Goal: Task Accomplishment & Management: Use online tool/utility

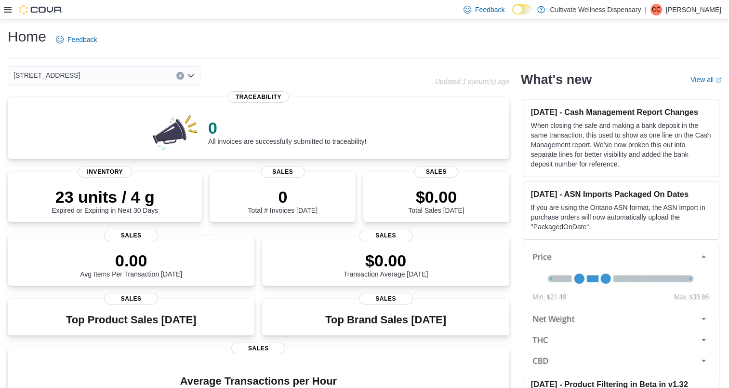
click at [176, 76] on button "Clear input" at bounding box center [180, 76] width 8 height 8
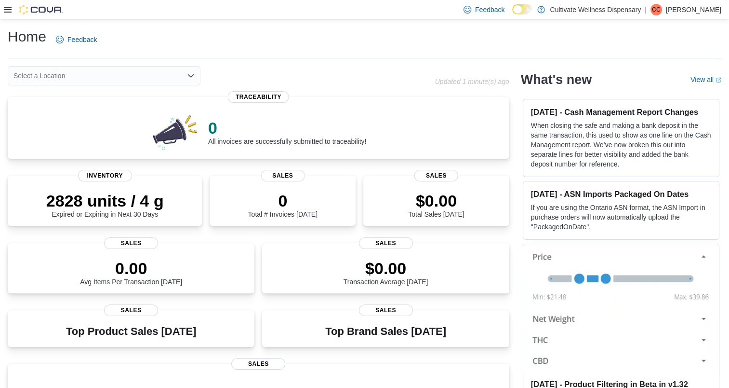
click at [7, 11] on icon at bounding box center [8, 10] width 8 height 8
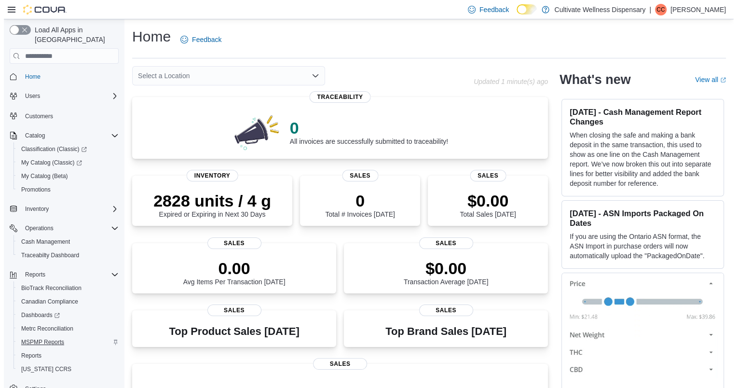
scroll to position [10, 0]
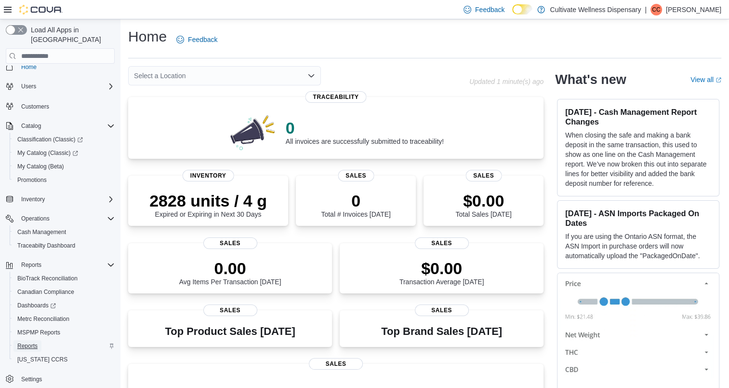
click at [33, 342] on span "Reports" at bounding box center [27, 346] width 20 height 8
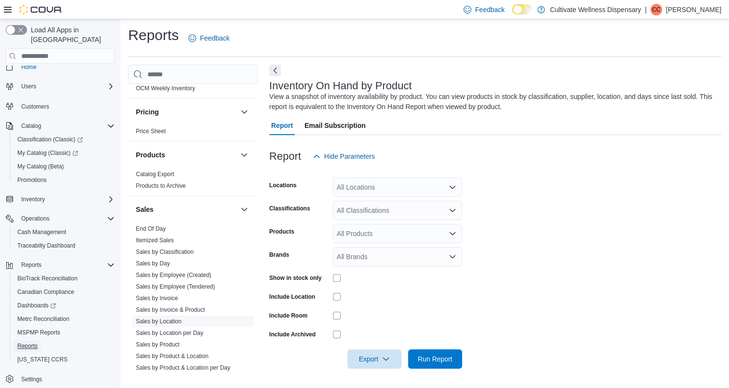
scroll to position [835, 0]
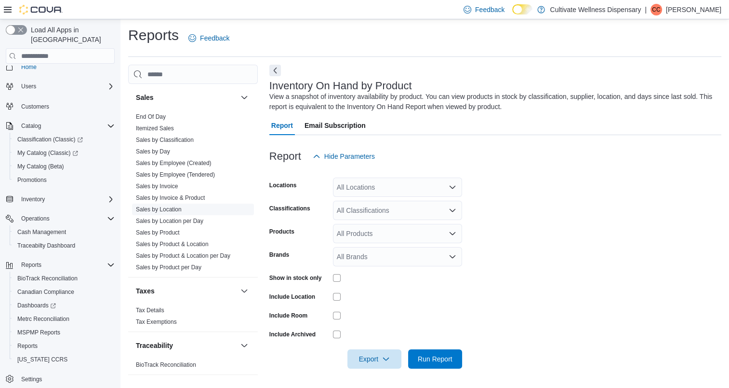
click at [175, 206] on link "Sales by Location" at bounding box center [159, 209] width 46 height 7
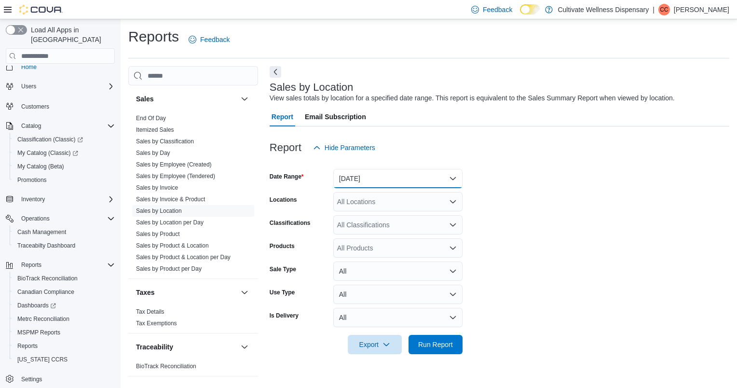
click at [442, 177] on button "[DATE]" at bounding box center [397, 178] width 129 height 19
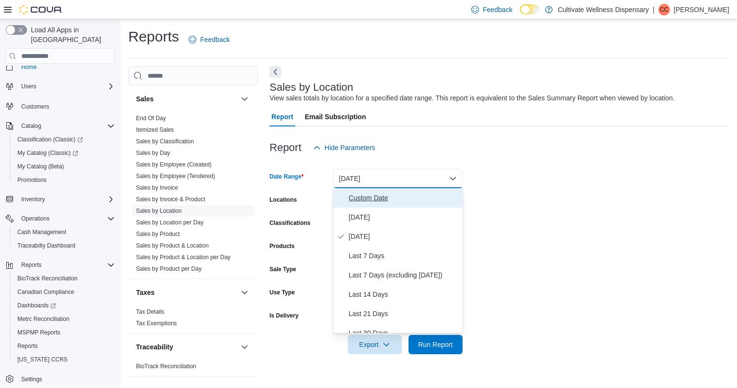
click at [382, 197] on span "Custom Date" at bounding box center [404, 198] width 110 height 12
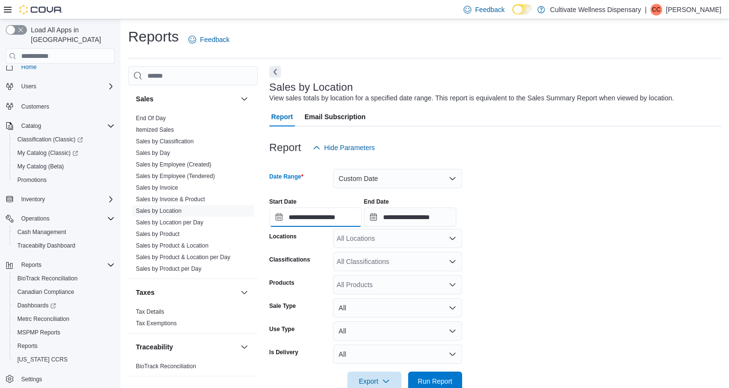
click at [335, 218] on input "**********" at bounding box center [316, 216] width 93 height 19
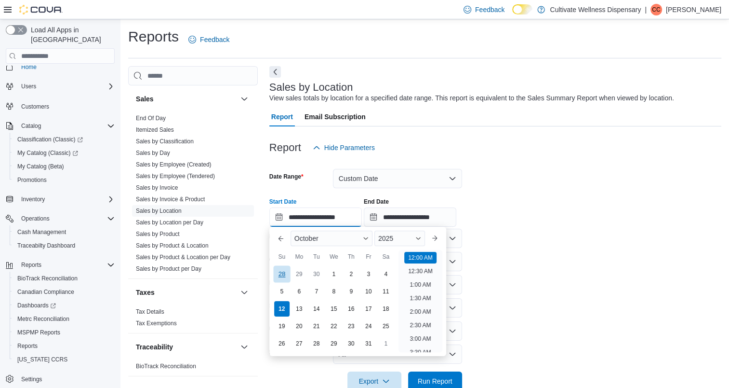
scroll to position [30, 0]
click at [281, 295] on div "5" at bounding box center [281, 291] width 17 height 17
type input "**********"
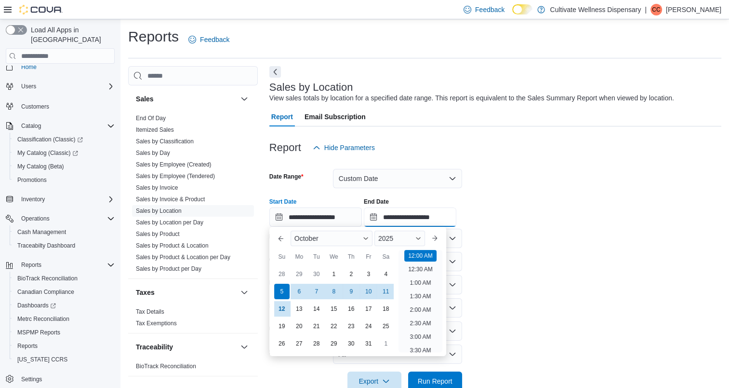
click at [429, 216] on input "**********" at bounding box center [410, 216] width 93 height 19
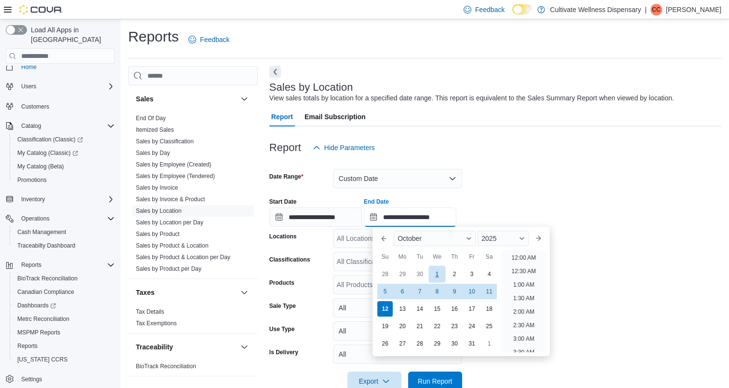
scroll to position [548, 0]
click at [492, 292] on div "11" at bounding box center [489, 291] width 17 height 17
type input "**********"
click at [642, 235] on form "**********" at bounding box center [496, 273] width 452 height 233
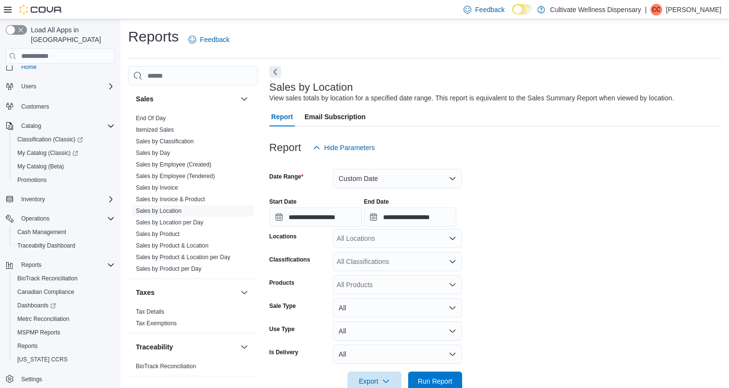
click at [450, 264] on icon "Open list of options" at bounding box center [453, 261] width 8 height 8
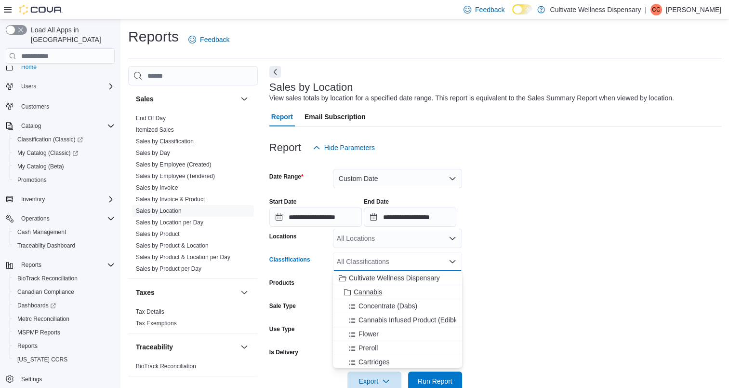
click at [350, 298] on button "Cannabis" at bounding box center [397, 292] width 129 height 14
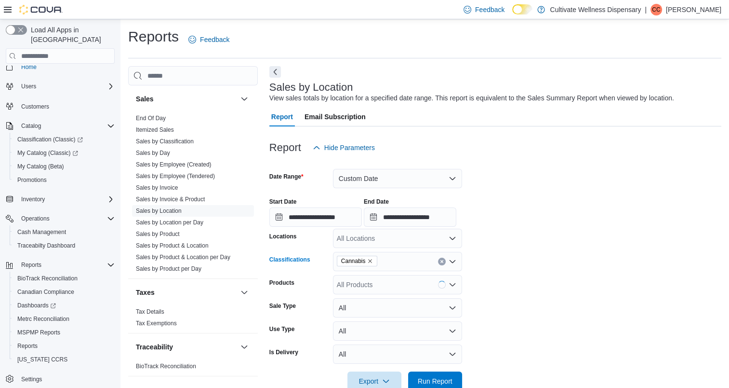
scroll to position [22, 0]
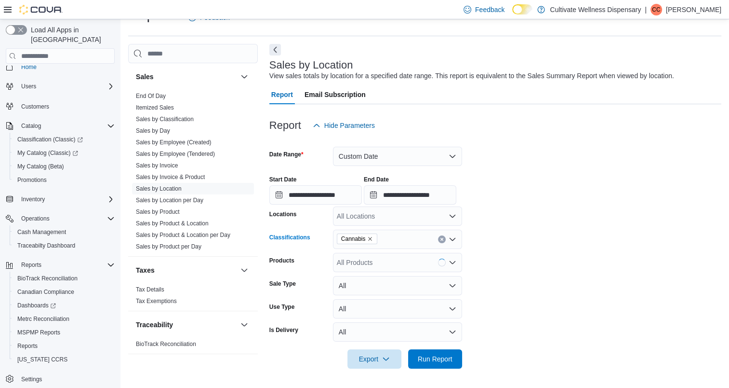
click at [579, 258] on form "**********" at bounding box center [496, 251] width 452 height 233
click at [421, 353] on span "Run Report" at bounding box center [435, 358] width 35 height 10
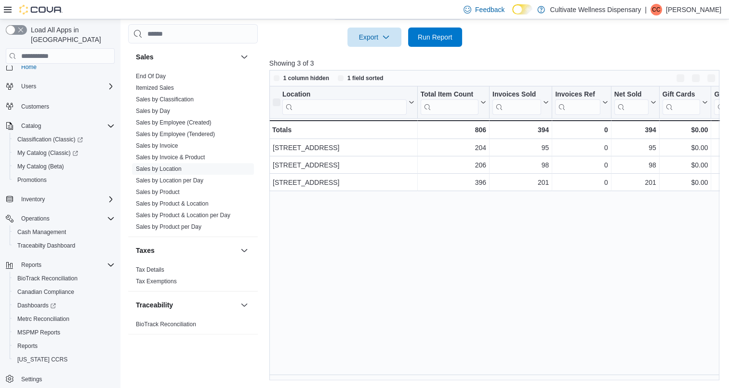
scroll to position [344, 0]
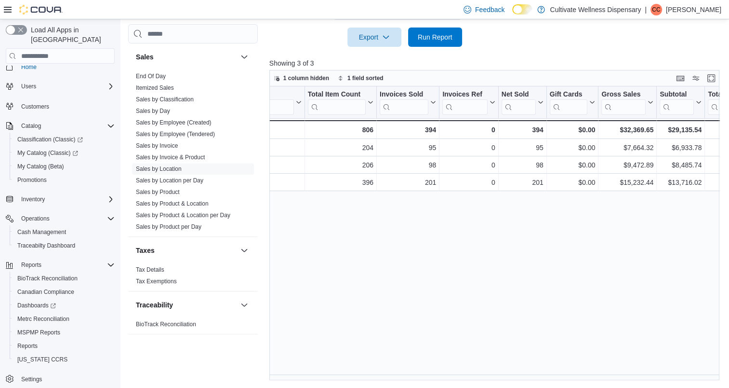
drag, startPoint x: 456, startPoint y: 259, endPoint x: 525, endPoint y: 258, distance: 69.4
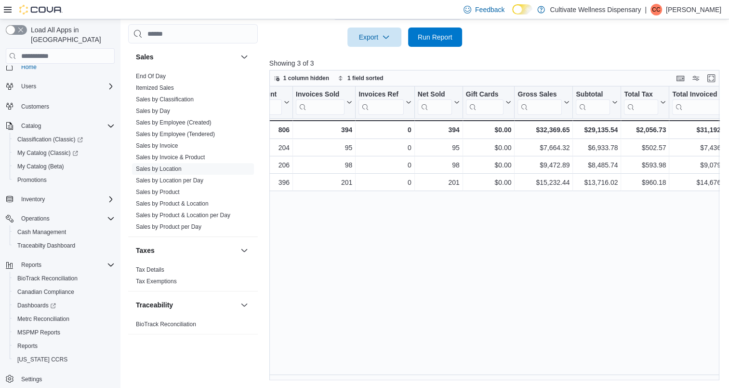
drag, startPoint x: 420, startPoint y: 206, endPoint x: 470, endPoint y: 202, distance: 49.9
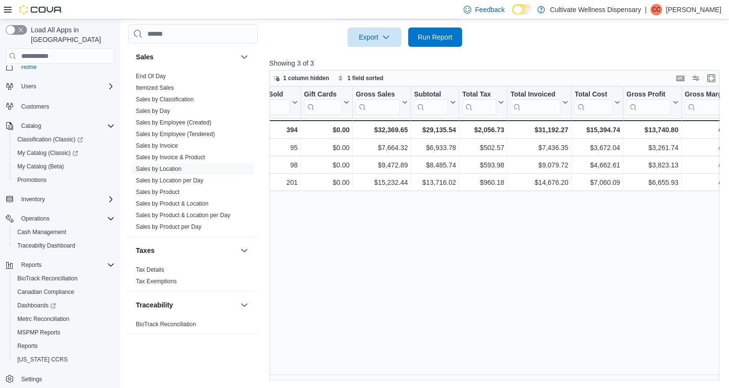
drag, startPoint x: 416, startPoint y: 198, endPoint x: 458, endPoint y: 201, distance: 42.0
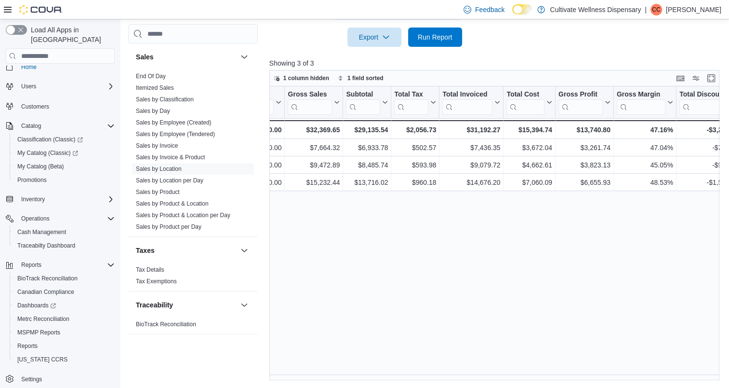
scroll to position [0, 485]
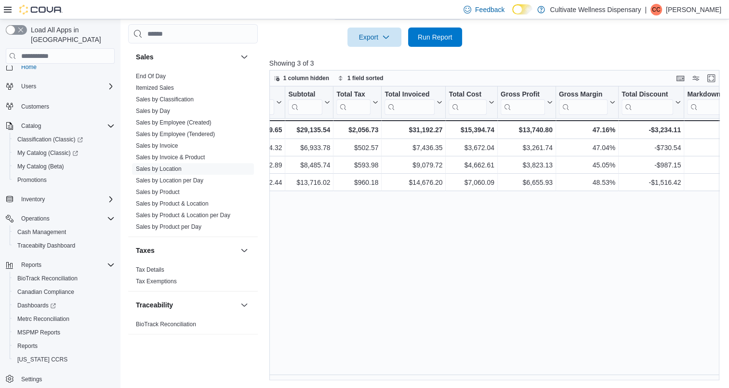
drag, startPoint x: 407, startPoint y: 224, endPoint x: 453, endPoint y: 224, distance: 46.3
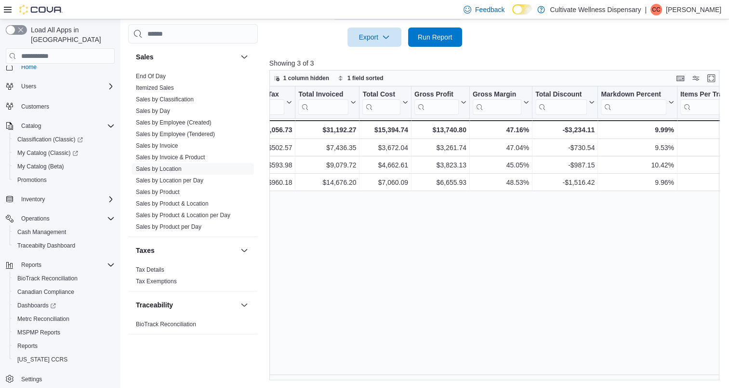
scroll to position [0, 631]
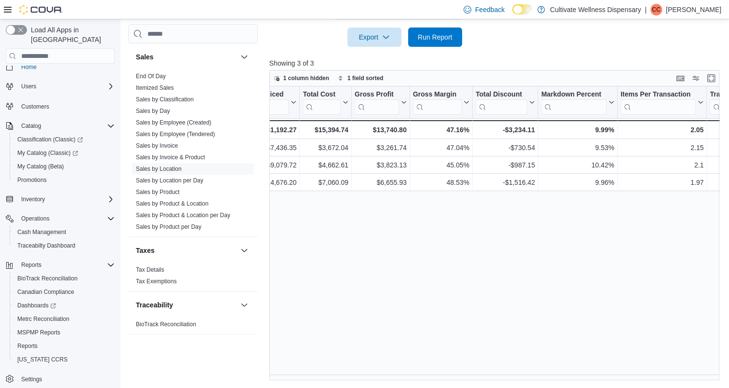
drag, startPoint x: 436, startPoint y: 224, endPoint x: 480, endPoint y: 226, distance: 43.9
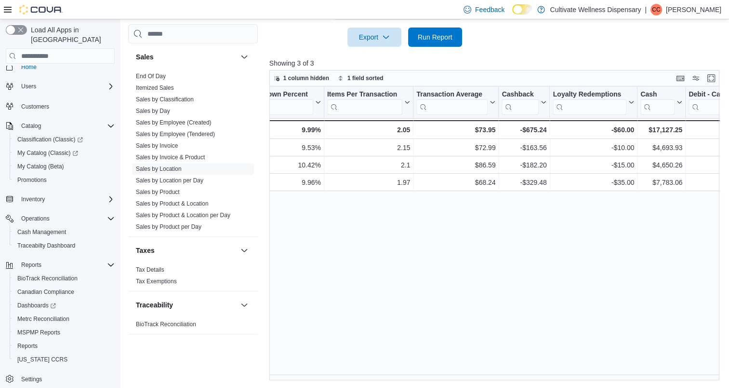
drag, startPoint x: 444, startPoint y: 222, endPoint x: 511, endPoint y: 225, distance: 66.6
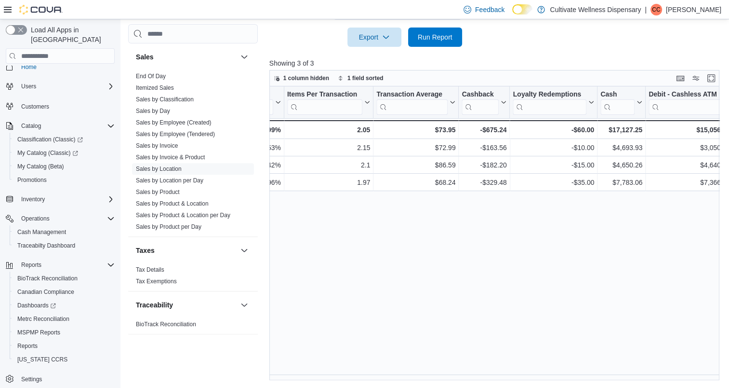
scroll to position [0, 1233]
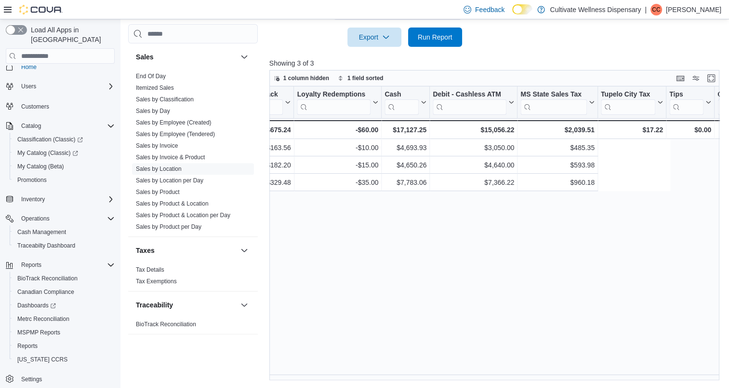
drag, startPoint x: 489, startPoint y: 218, endPoint x: 603, endPoint y: 220, distance: 113.8
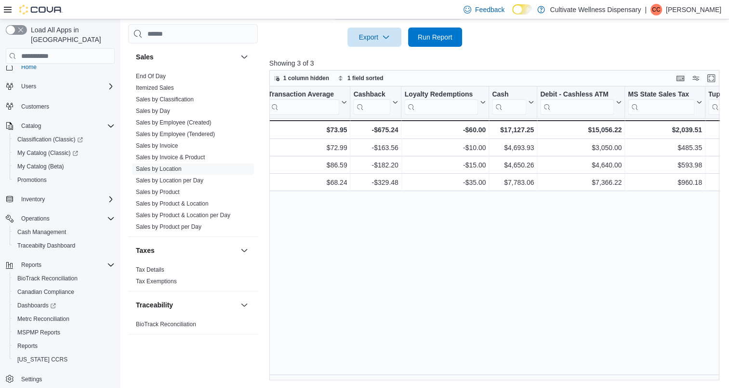
scroll to position [0, 0]
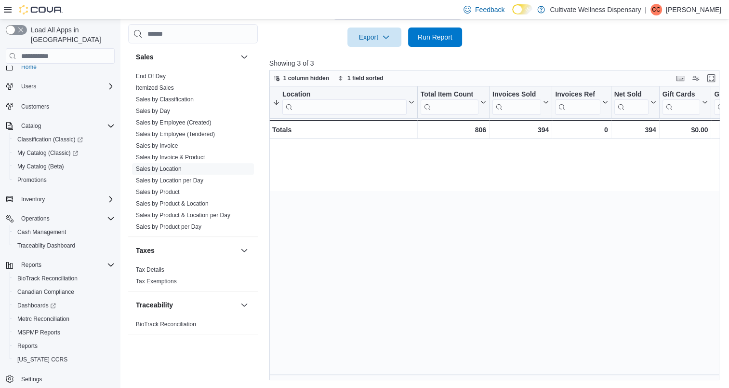
drag, startPoint x: 667, startPoint y: 224, endPoint x: 286, endPoint y: 195, distance: 382.5
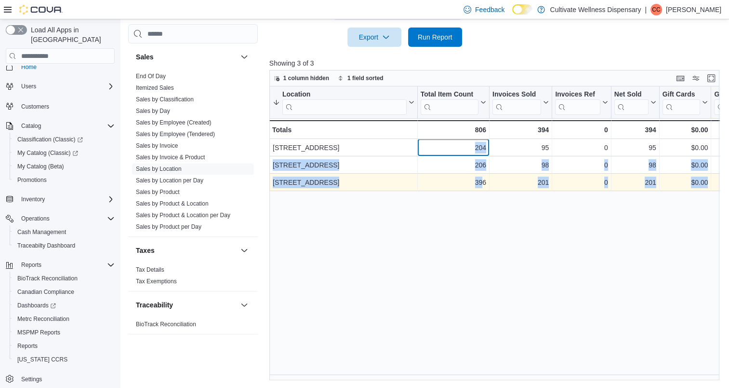
drag, startPoint x: 474, startPoint y: 153, endPoint x: 481, endPoint y: 182, distance: 29.6
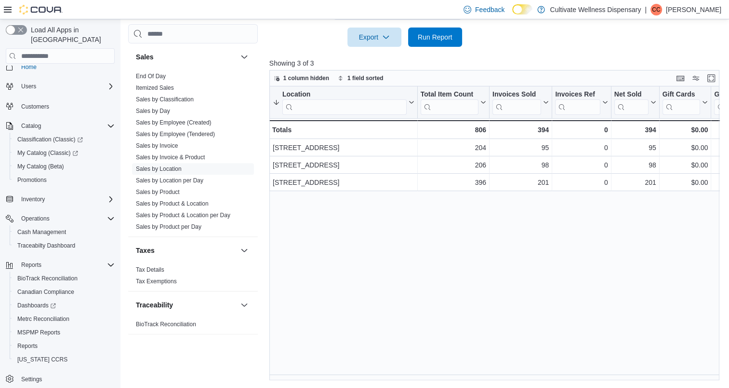
drag, startPoint x: 481, startPoint y: 182, endPoint x: 463, endPoint y: 197, distance: 23.6
click at [476, 194] on div "Location Sorted descending . Click to view column header actions Total Item Cou…" at bounding box center [497, 233] width 455 height 294
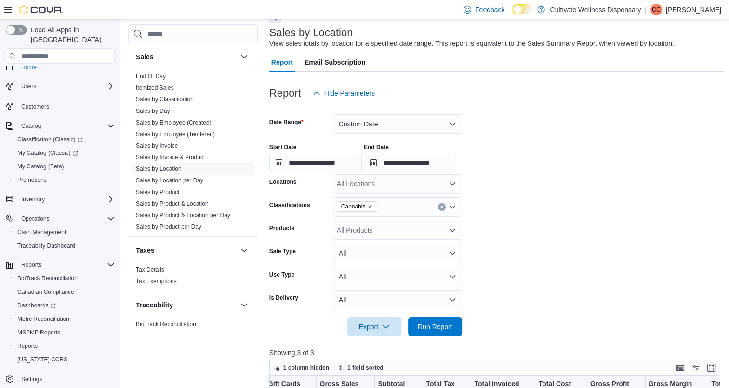
scroll to position [6, 0]
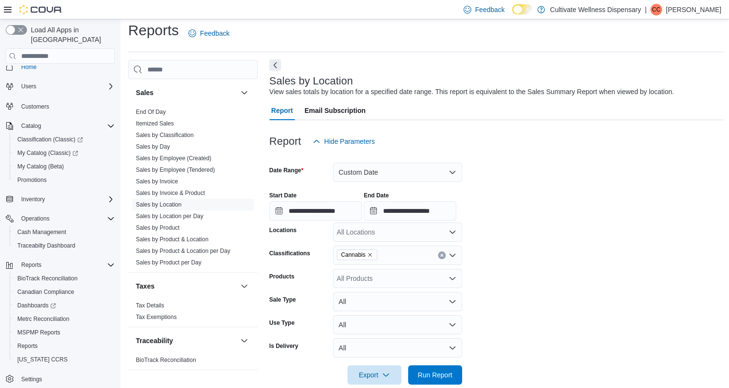
click at [277, 68] on button "Next" at bounding box center [276, 65] width 12 height 12
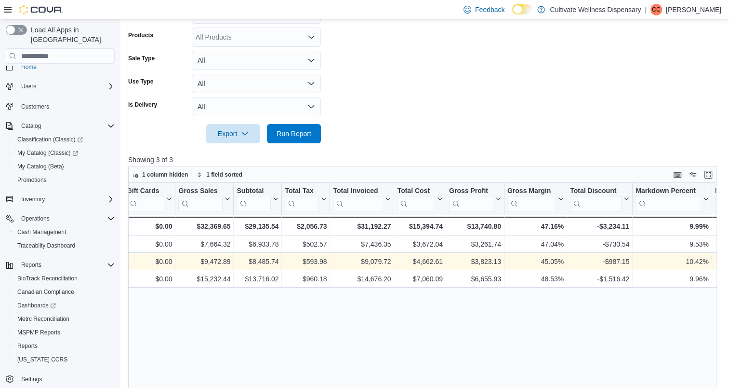
scroll to position [344, 0]
